Goal: Transaction & Acquisition: Download file/media

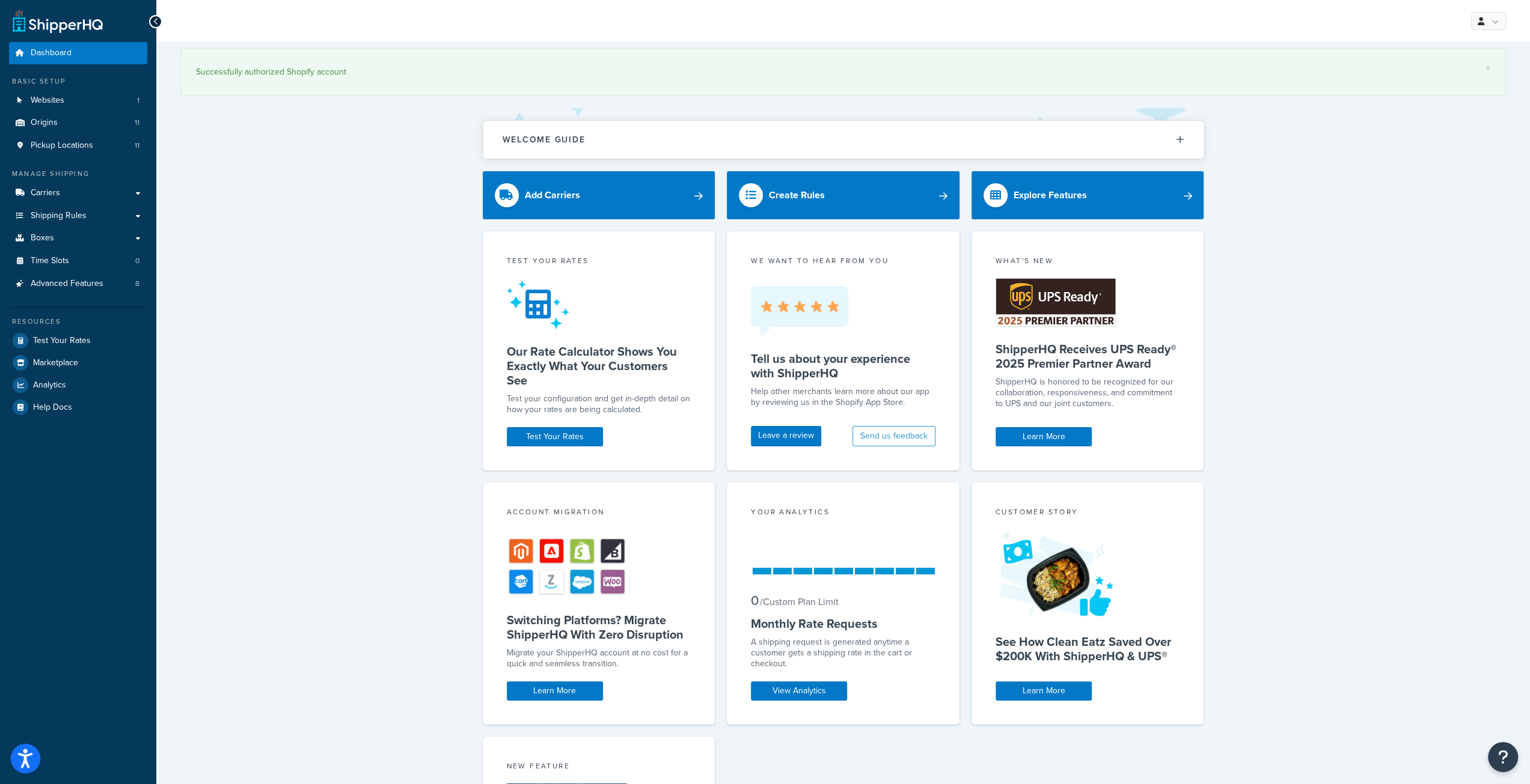
click at [18, 759] on icon "Open accessiBe: accessibility options, statement and help" at bounding box center [25, 758] width 15 height 19
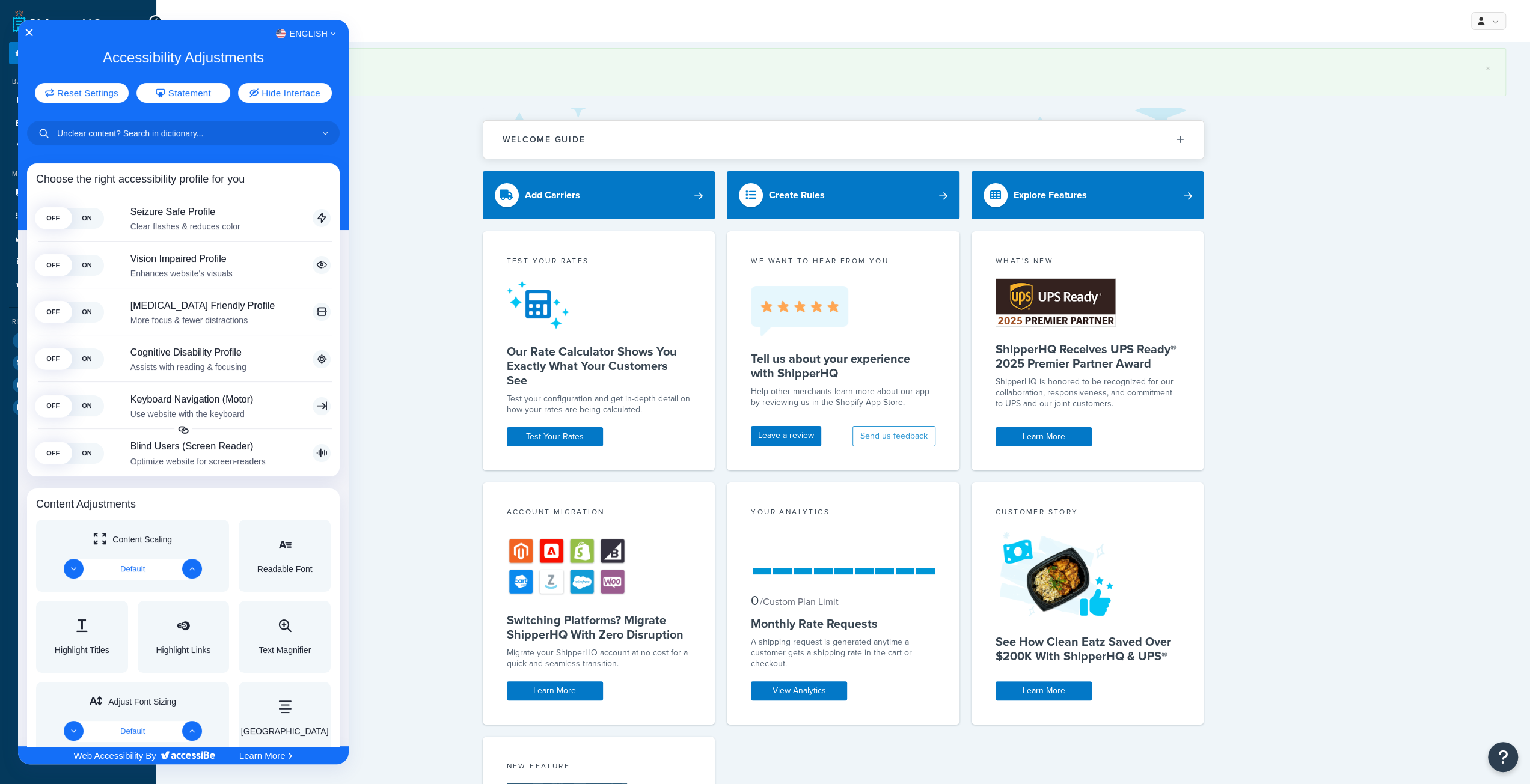
click at [409, 103] on div at bounding box center [765, 392] width 1530 height 784
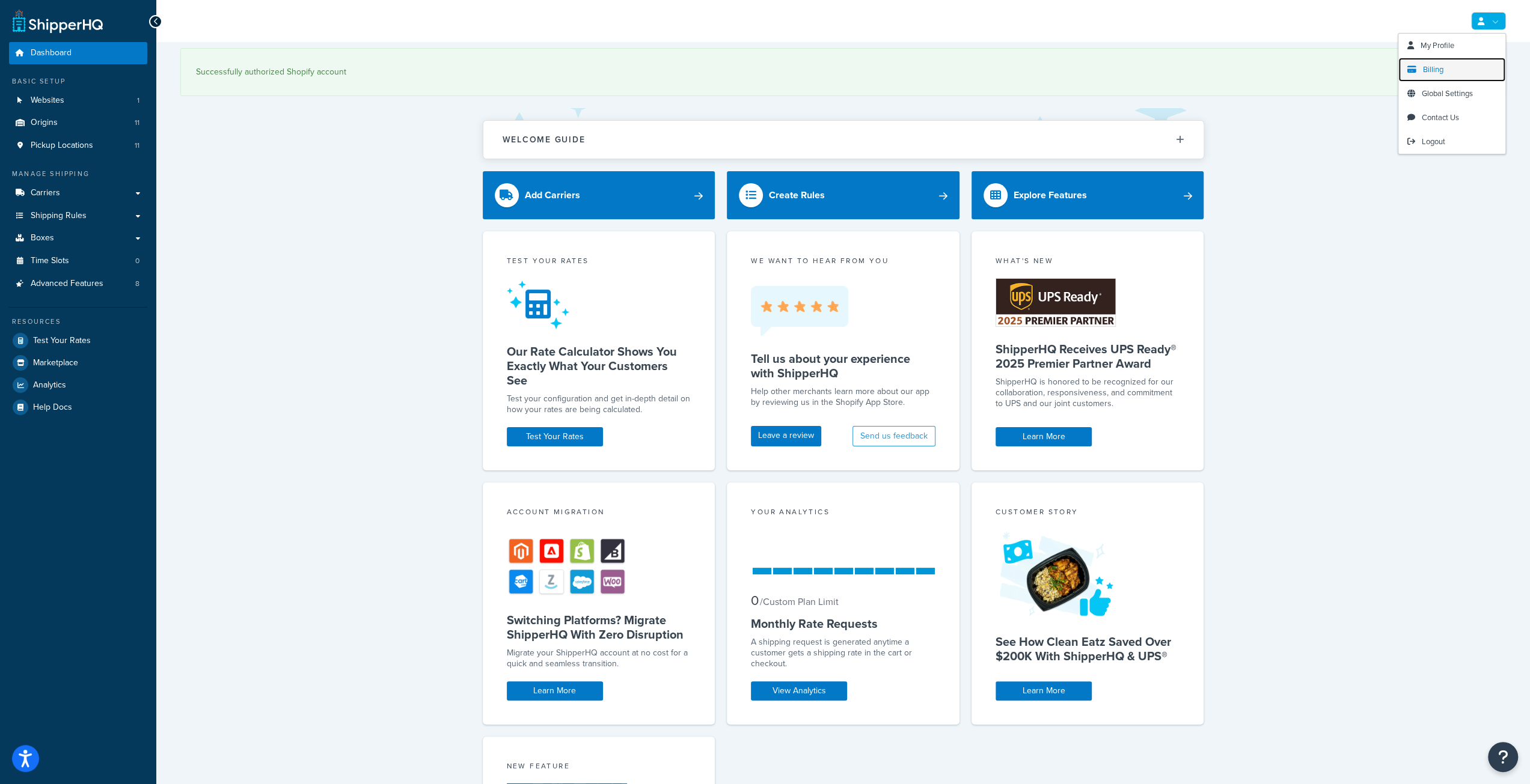
click at [1435, 72] on span "Billing" at bounding box center [1433, 69] width 21 height 12
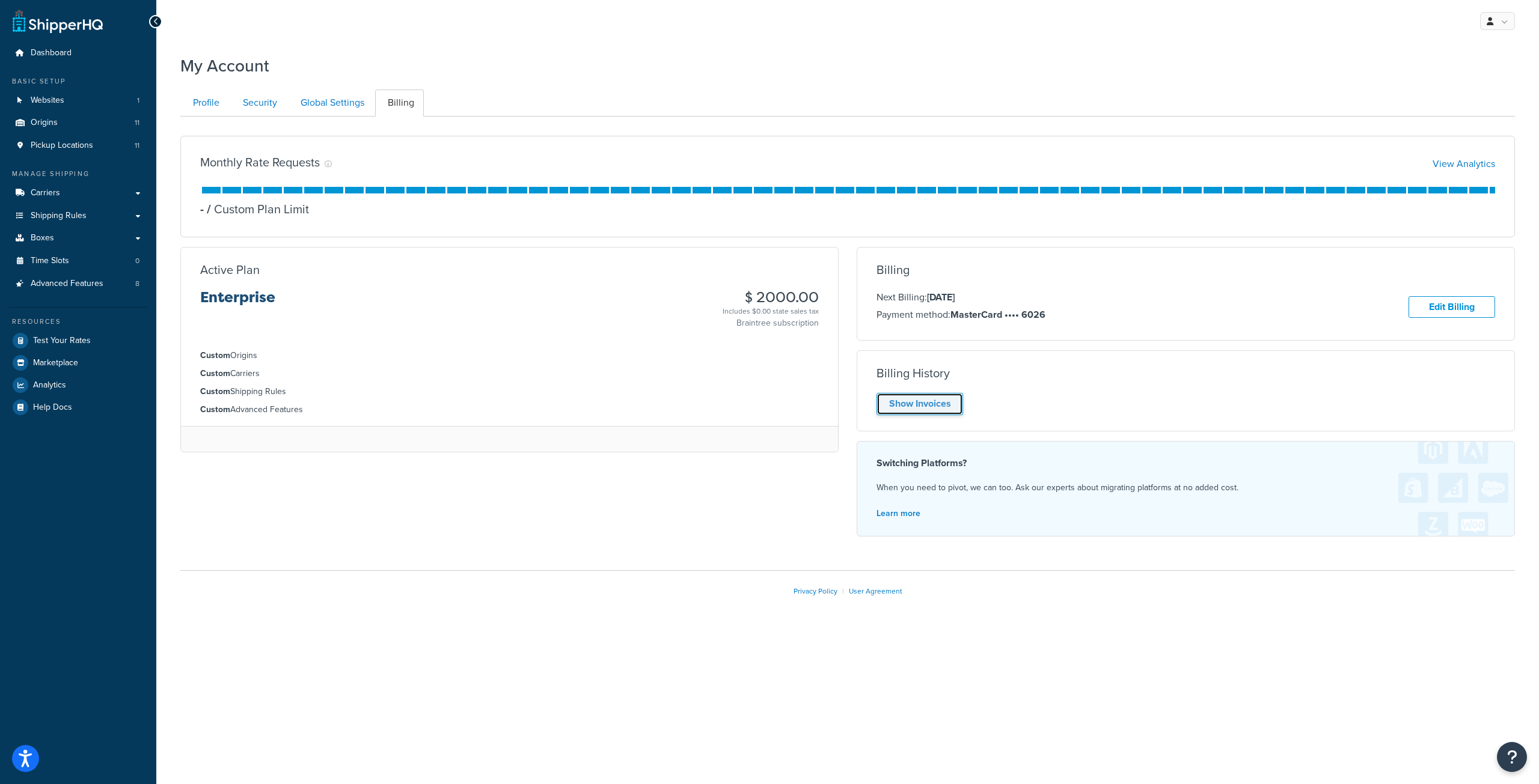
click at [917, 404] on link "Show Invoices" at bounding box center [920, 404] width 86 height 22
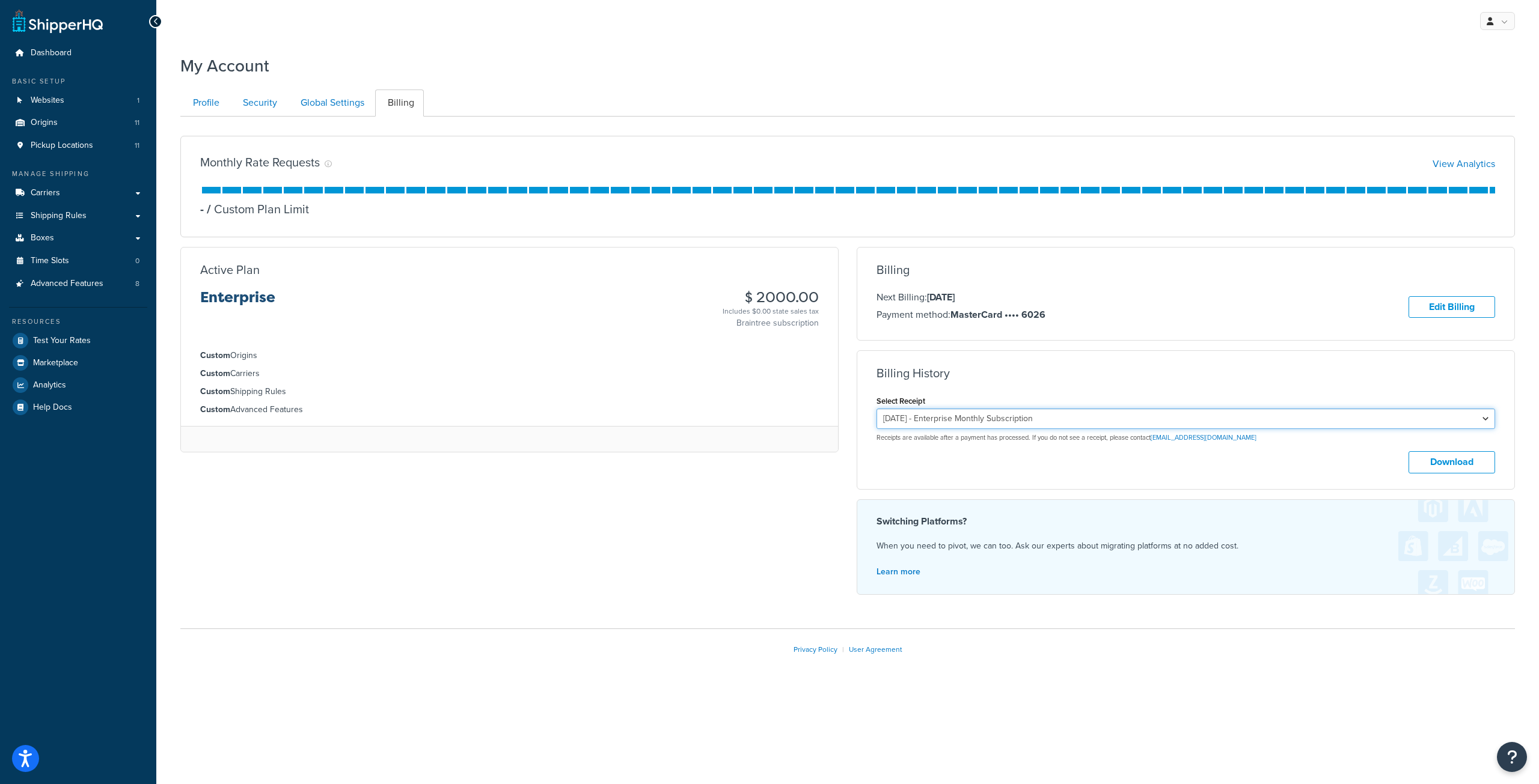
click at [991, 414] on select "[DATE] - Enterprise Monthly Subscription [DATE] - Enterprise Monthly Subscripti…" at bounding box center [1185, 419] width 619 height 21
click at [988, 418] on select "[DATE] - Enterprise Monthly Subscription [DATE] - Enterprise Monthly Subscripti…" at bounding box center [1185, 419] width 619 height 21
click at [1433, 462] on button "Download" at bounding box center [1451, 462] width 86 height 22
click at [1433, 420] on select "[DATE] - Enterprise Monthly Subscription [DATE] - Enterprise Monthly Subscripti…" at bounding box center [1185, 419] width 619 height 21
select select "8ydyb9v3"
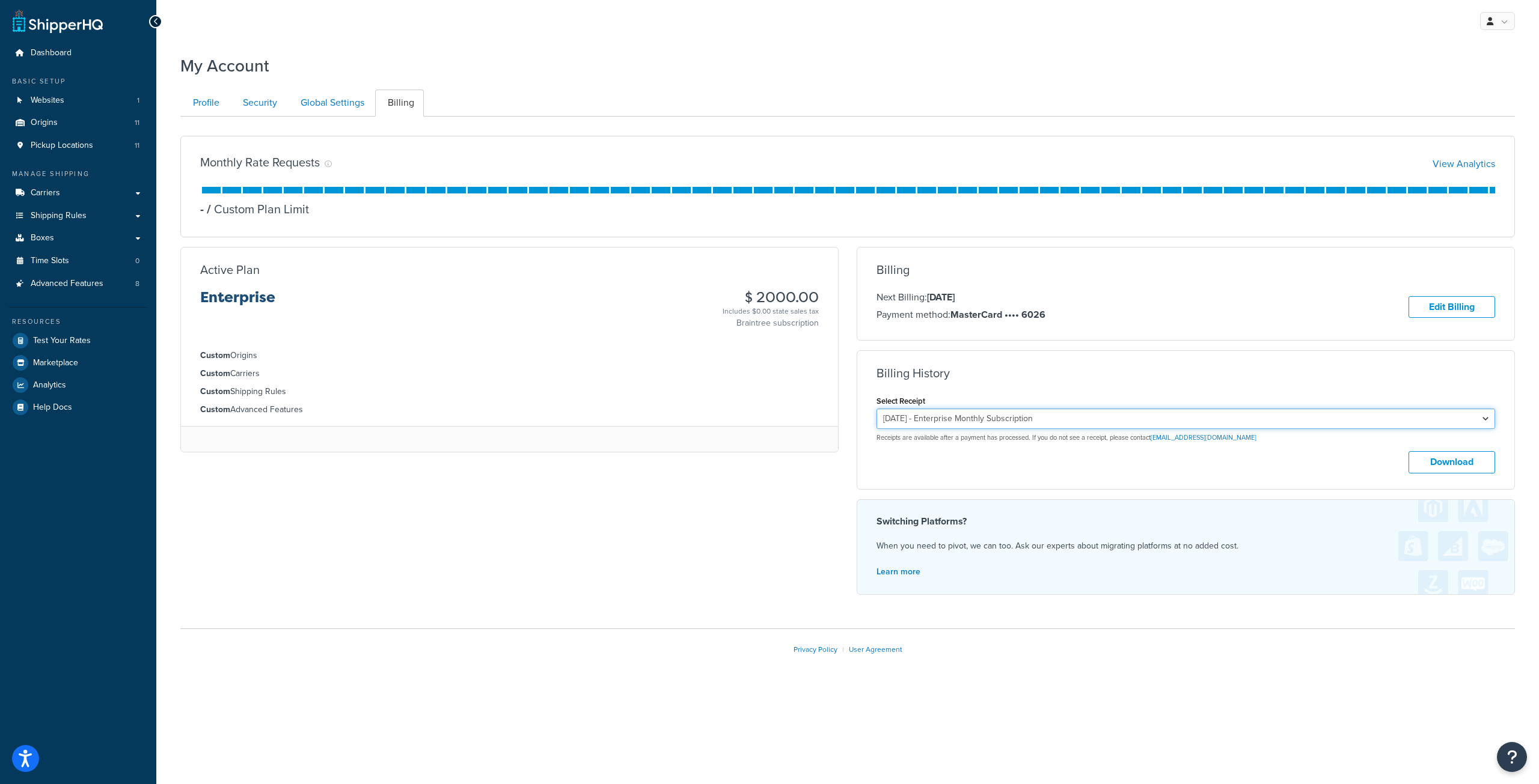
click at [877, 409] on select "[DATE] - Enterprise Monthly Subscription [DATE] - Enterprise Monthly Subscripti…" at bounding box center [1185, 419] width 619 height 21
click at [1445, 457] on button "Download" at bounding box center [1451, 462] width 86 height 22
